Goal: Obtain resource: Obtain resource

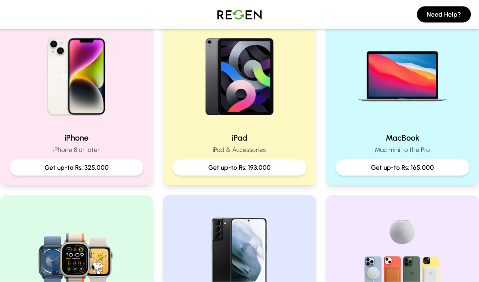
scroll to position [189, 0]
click at [30, 167] on p "Get up-to Rs: 325,000" at bounding box center [76, 168] width 121 height 10
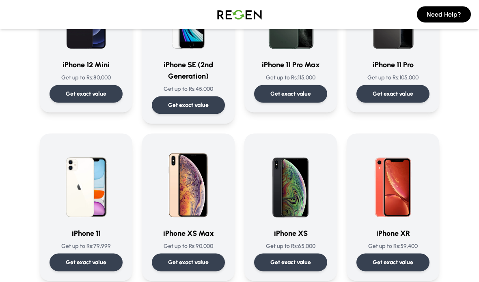
scroll to position [727, 0]
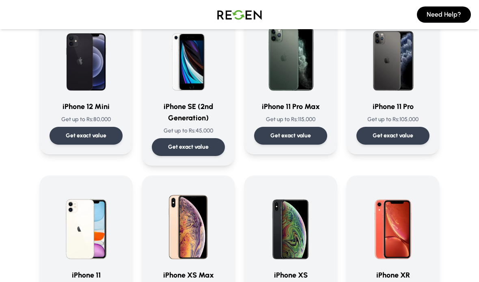
click at [209, 143] on div "Get exact value" at bounding box center [188, 147] width 73 height 18
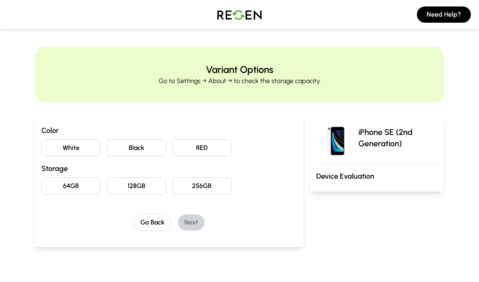
click at [158, 151] on button "Black" at bounding box center [136, 148] width 59 height 17
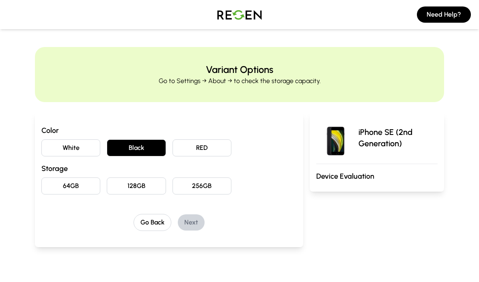
click at [90, 187] on button "64GB" at bounding box center [70, 186] width 59 height 17
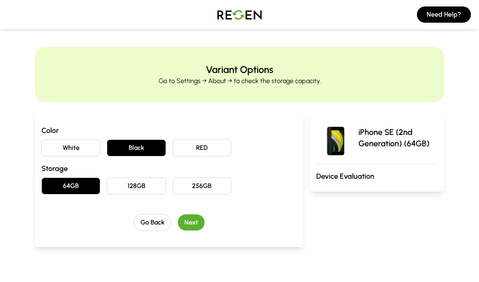
click at [194, 224] on button "Next" at bounding box center [191, 223] width 27 height 16
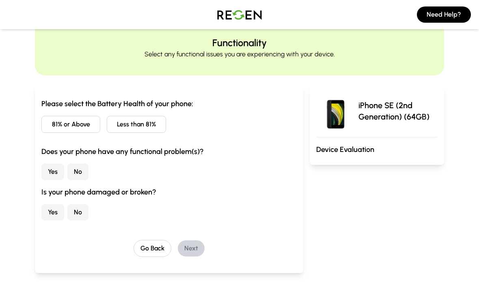
scroll to position [28, 0]
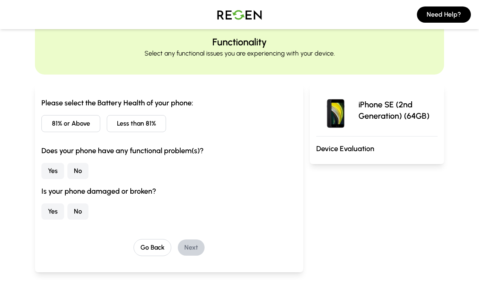
click at [146, 127] on button "Less than 81%" at bounding box center [136, 123] width 59 height 17
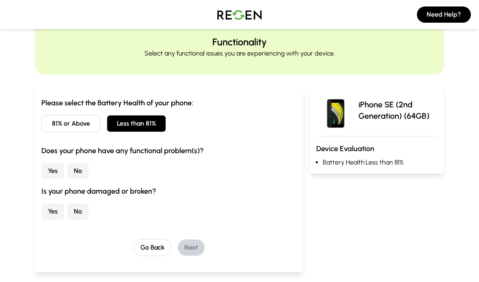
click at [74, 167] on button "No" at bounding box center [77, 171] width 21 height 16
click at [74, 209] on button "No" at bounding box center [77, 212] width 21 height 16
click at [196, 245] on button "Next" at bounding box center [191, 248] width 27 height 16
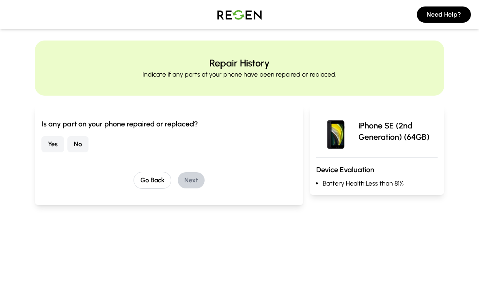
scroll to position [0, 0]
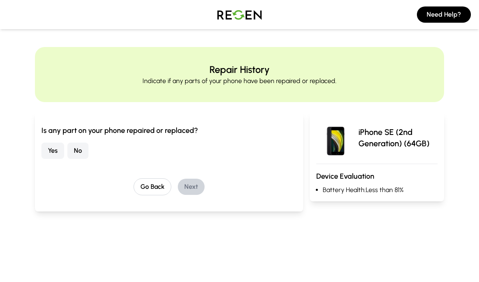
click at [73, 151] on button "No" at bounding box center [77, 151] width 21 height 16
click at [200, 185] on button "Next" at bounding box center [191, 187] width 27 height 16
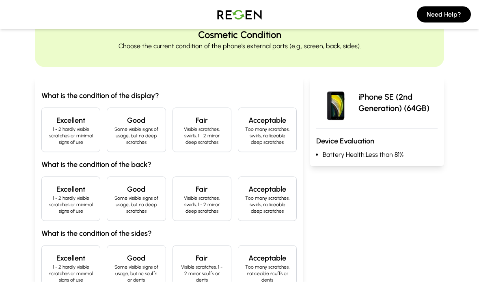
scroll to position [44, 0]
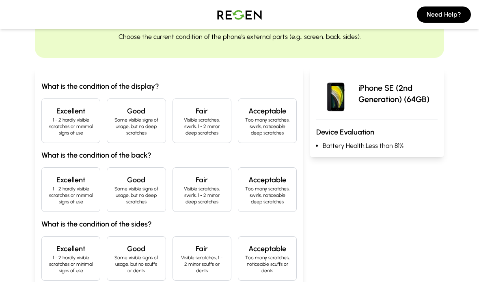
click at [62, 124] on p "1 - 2 hardly visible scratches or minimal signs of use" at bounding box center [70, 126] width 45 height 19
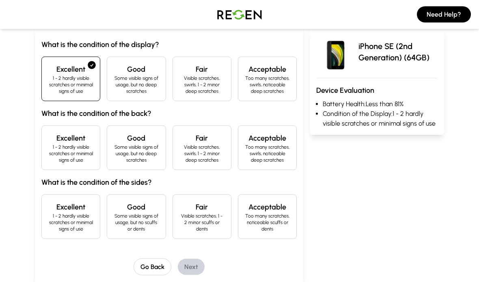
scroll to position [97, 0]
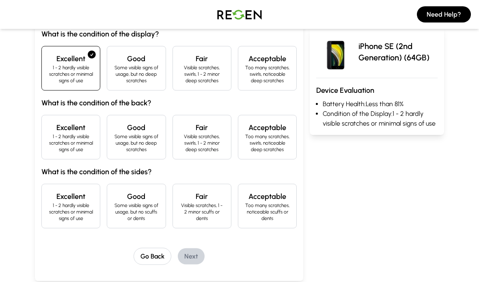
click at [64, 128] on h4 "Excellent" at bounding box center [70, 127] width 45 height 11
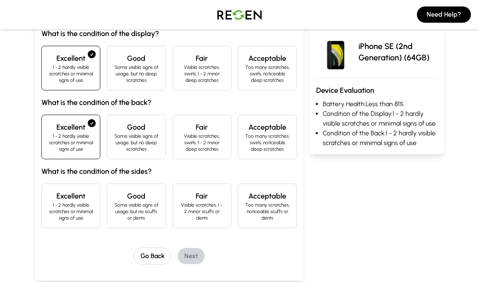
click at [63, 196] on h4 "Excellent" at bounding box center [70, 196] width 45 height 11
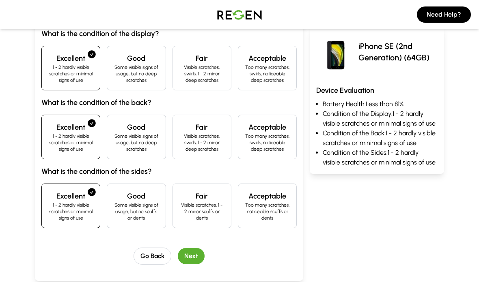
click at [198, 257] on button "Next" at bounding box center [191, 256] width 27 height 16
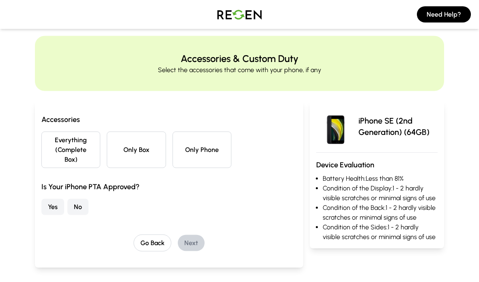
scroll to position [0, 0]
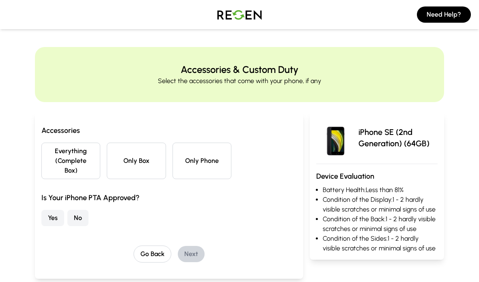
click at [56, 168] on button "Everything (Complete Box)" at bounding box center [70, 161] width 59 height 37
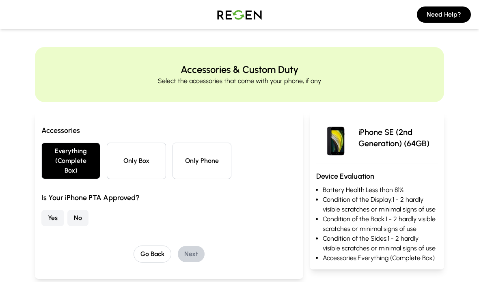
click at [54, 219] on button "Yes" at bounding box center [52, 218] width 23 height 16
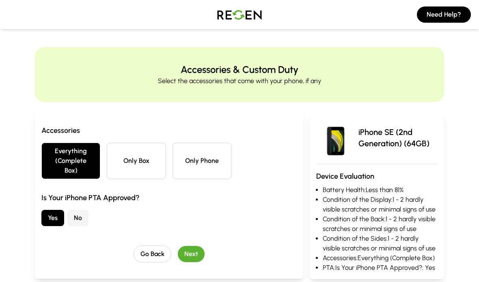
click at [197, 250] on button "Next" at bounding box center [191, 254] width 27 height 16
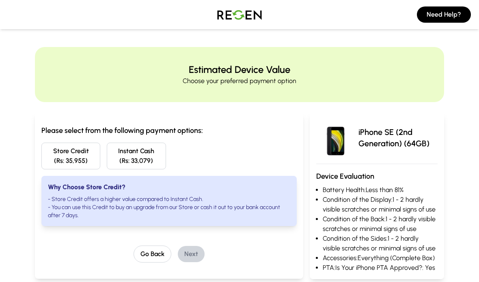
click at [249, 17] on img at bounding box center [239, 14] width 57 height 23
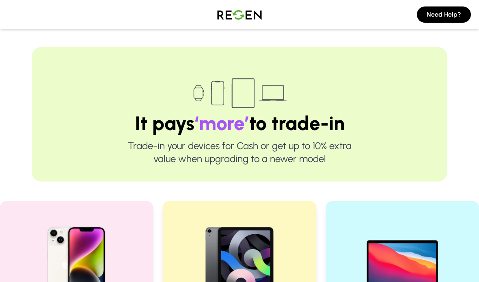
scroll to position [16, 0]
